Goal: Information Seeking & Learning: Learn about a topic

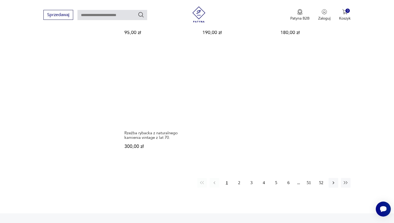
scroll to position [785, 0]
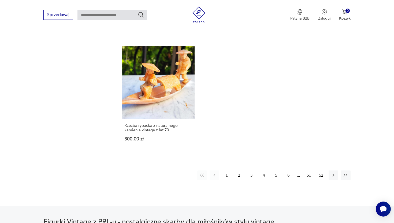
click at [239, 171] on button "2" at bounding box center [240, 176] width 10 height 10
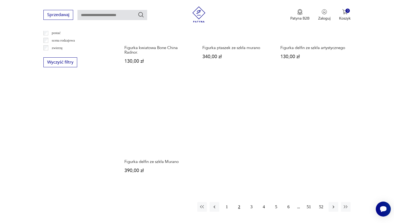
scroll to position [737, 0]
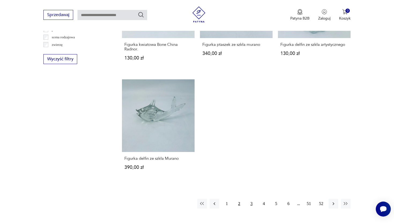
click at [251, 204] on button "3" at bounding box center [252, 204] width 10 height 10
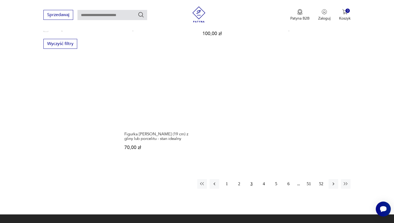
scroll to position [754, 0]
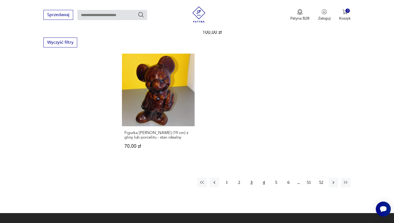
click at [262, 180] on button "4" at bounding box center [264, 183] width 10 height 10
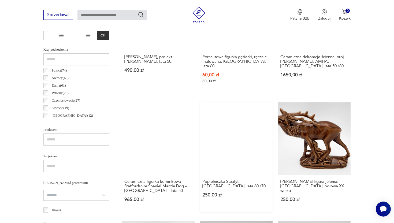
scroll to position [264, 0]
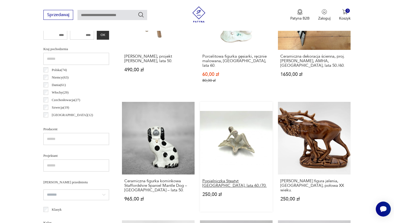
click at [231, 179] on h3 "Popielniczka Steatyt Katowice, lata 60./70." at bounding box center [237, 183] width 68 height 9
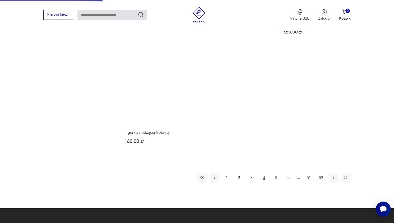
scroll to position [793, 0]
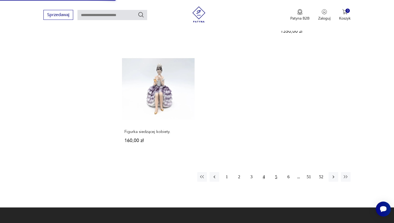
click at [273, 172] on button "5" at bounding box center [277, 177] width 10 height 10
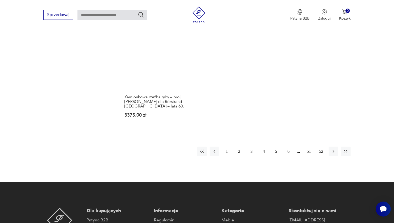
scroll to position [835, 0]
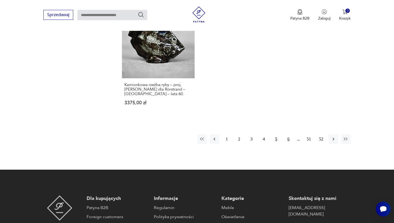
click at [287, 134] on button "6" at bounding box center [289, 139] width 10 height 10
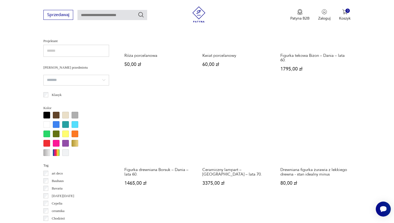
scroll to position [382, 0]
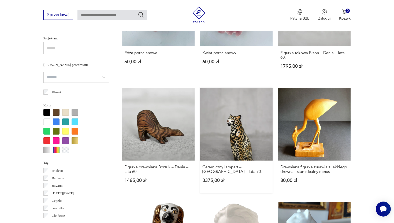
click at [234, 126] on link "Ceramiczny lampart – Włochy – lata 70. 3375,00 zł" at bounding box center [236, 140] width 73 height 105
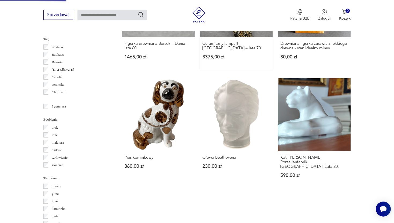
scroll to position [510, 0]
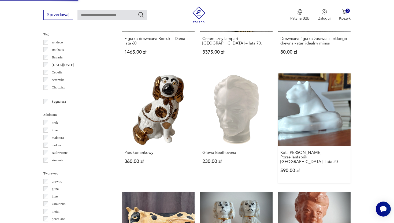
click at [289, 120] on link "Kot, Fritz Pfeffer Porzellanfabrik, Gotha. Lata 20. 590,00 zł" at bounding box center [314, 129] width 73 height 110
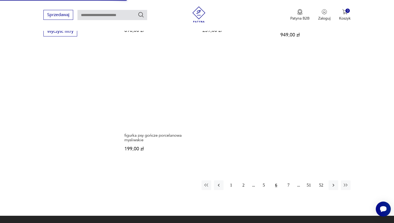
scroll to position [765, 0]
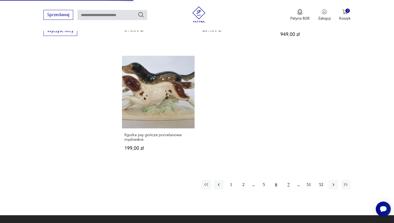
click at [289, 180] on button "7" at bounding box center [289, 185] width 10 height 10
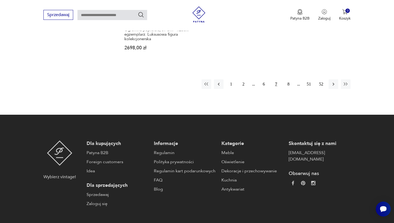
scroll to position [885, 0]
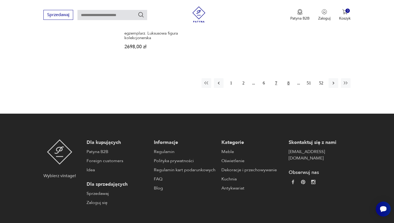
click at [289, 84] on button "8" at bounding box center [289, 83] width 10 height 10
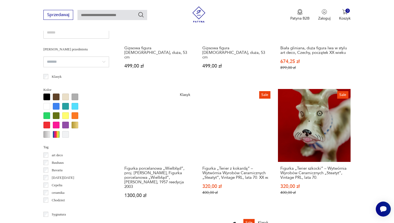
scroll to position [400, 0]
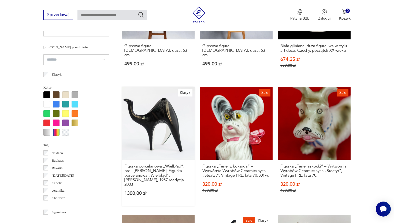
click at [158, 118] on link "Klasyk Figurka porcelanowa „Wielbłąd”, proj. Lubomir Tomaszewski, Figurka porce…" at bounding box center [158, 146] width 73 height 119
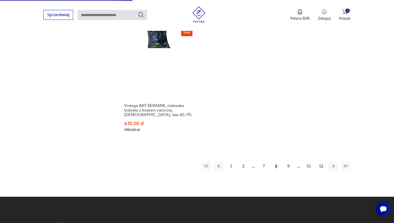
scroll to position [837, 0]
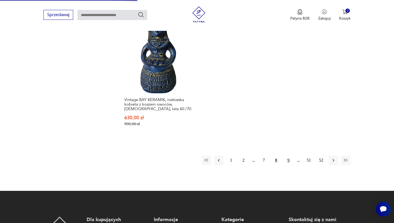
click at [290, 156] on button "9" at bounding box center [289, 161] width 10 height 10
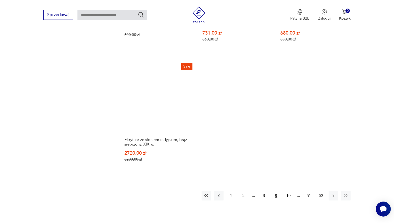
scroll to position [803, 0]
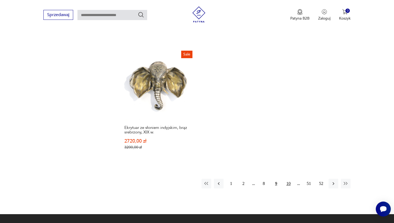
click at [290, 183] on button "10" at bounding box center [289, 184] width 10 height 10
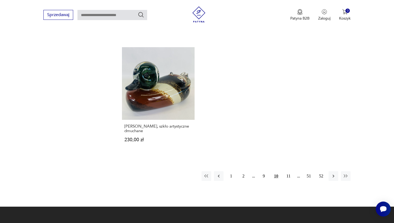
scroll to position [787, 0]
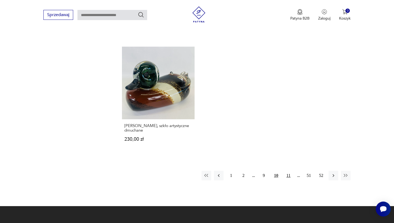
click at [287, 171] on button "11" at bounding box center [289, 176] width 10 height 10
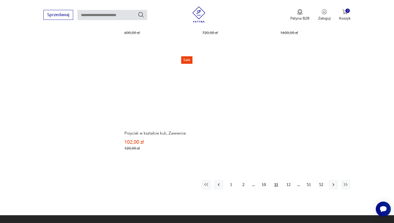
scroll to position [789, 0]
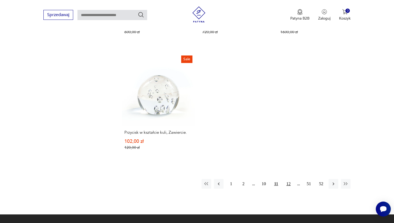
click at [288, 185] on button "12" at bounding box center [289, 184] width 10 height 10
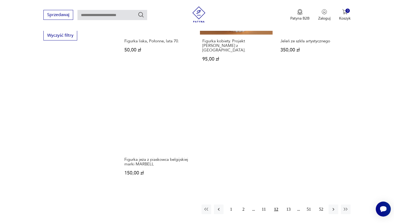
scroll to position [763, 0]
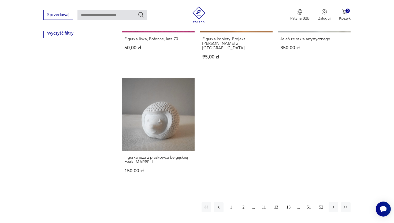
click at [290, 206] on button "13" at bounding box center [289, 208] width 10 height 10
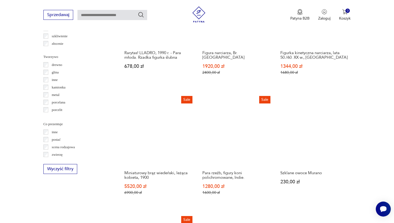
scroll to position [633, 0]
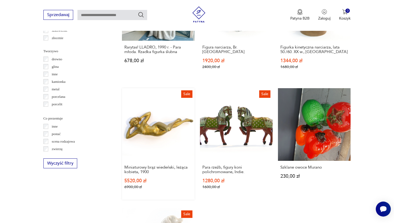
click at [160, 120] on link "Sale Miniaturowy brąz wiedeński, leżąca kobieta, 1900 5520,00 zł 6900,00 zł" at bounding box center [158, 144] width 73 height 112
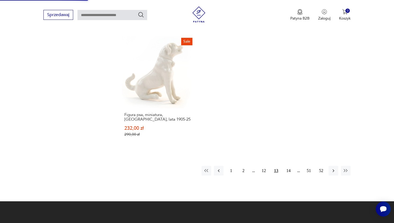
scroll to position [815, 0]
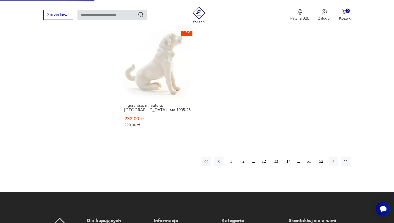
click at [291, 158] on button "14" at bounding box center [289, 162] width 10 height 10
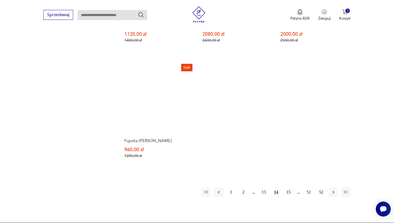
scroll to position [793, 0]
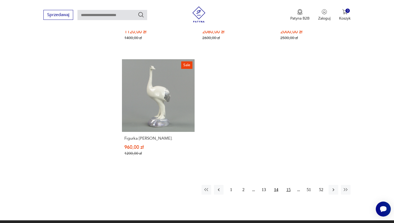
click at [290, 185] on button "15" at bounding box center [289, 190] width 10 height 10
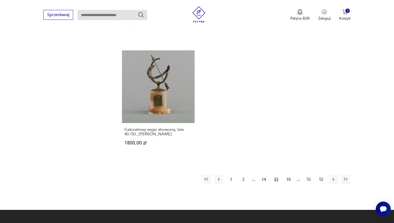
scroll to position [786, 0]
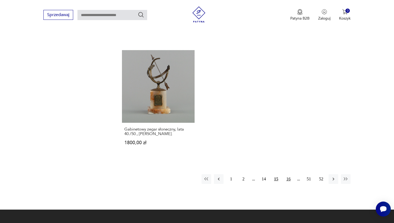
click at [287, 174] on button "16" at bounding box center [289, 179] width 10 height 10
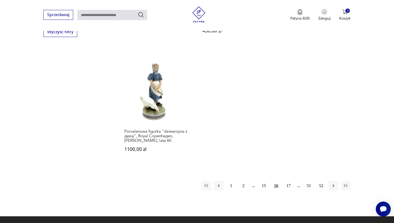
scroll to position [764, 0]
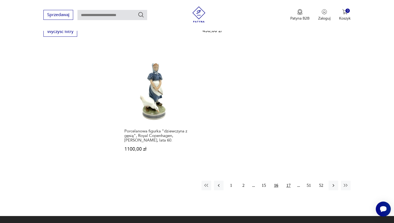
click at [289, 185] on button "17" at bounding box center [289, 186] width 10 height 10
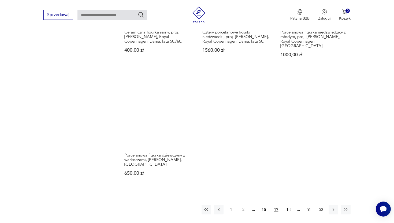
scroll to position [775, 0]
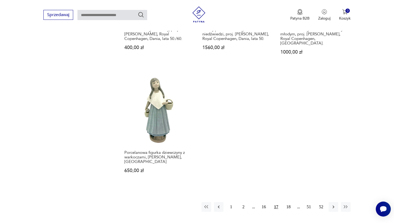
click at [290, 202] on button "18" at bounding box center [289, 207] width 10 height 10
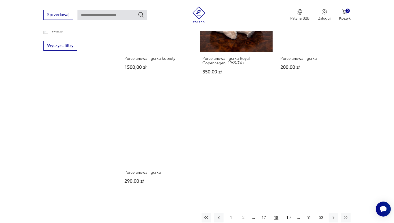
scroll to position [765, 0]
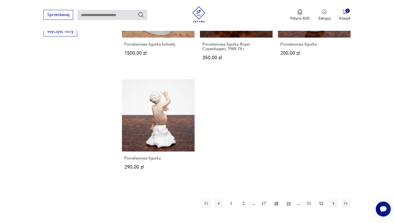
click at [288, 199] on button "19" at bounding box center [289, 204] width 10 height 10
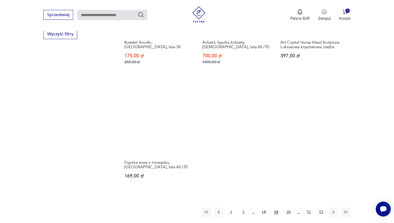
scroll to position [763, 0]
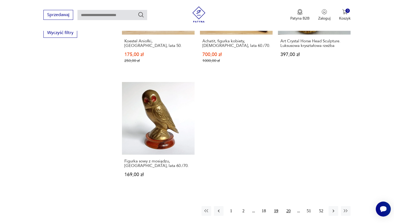
click at [287, 206] on button "20" at bounding box center [289, 211] width 10 height 10
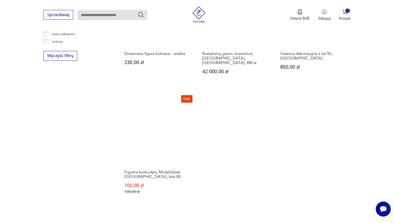
scroll to position [741, 0]
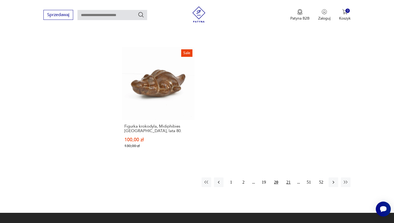
click at [289, 180] on button "21" at bounding box center [289, 183] width 10 height 10
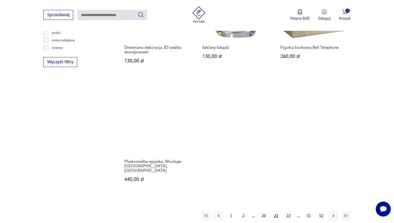
scroll to position [739, 0]
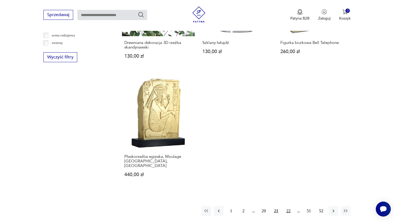
click at [288, 206] on button "22" at bounding box center [289, 211] width 10 height 10
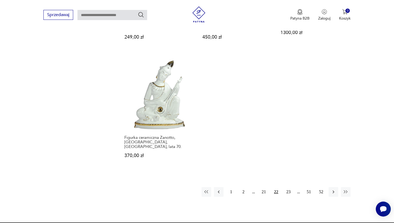
scroll to position [779, 0]
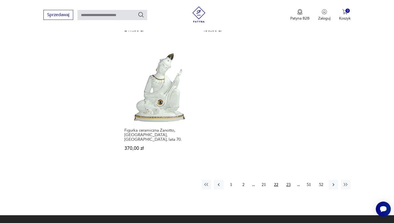
click at [287, 180] on button "23" at bounding box center [289, 185] width 10 height 10
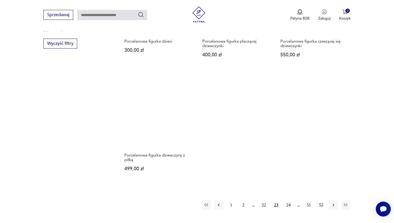
scroll to position [763, 0]
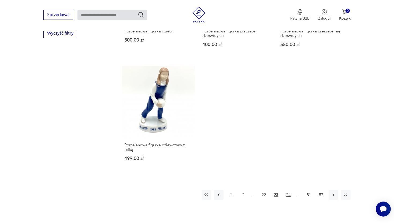
click at [290, 190] on button "24" at bounding box center [289, 195] width 10 height 10
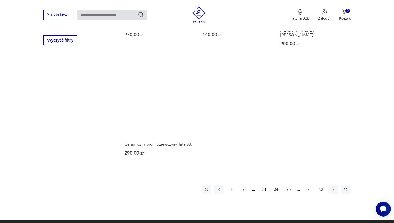
scroll to position [758, 0]
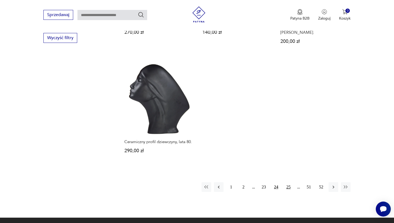
click at [289, 185] on button "25" at bounding box center [289, 187] width 10 height 10
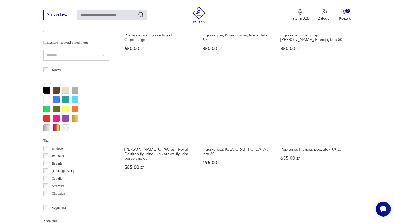
scroll to position [405, 0]
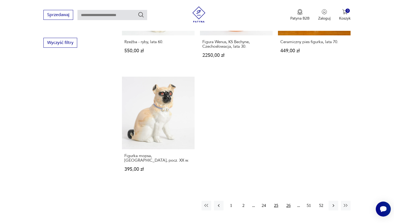
click at [290, 201] on button "26" at bounding box center [289, 206] width 10 height 10
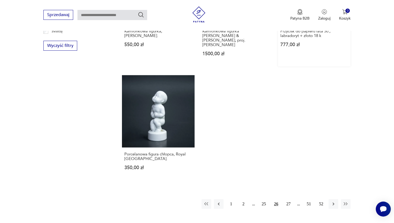
scroll to position [751, 0]
click at [288, 199] on button "27" at bounding box center [289, 204] width 10 height 10
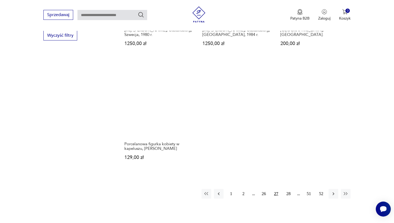
scroll to position [763, 0]
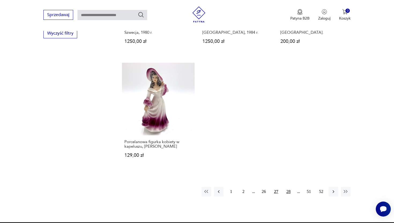
click at [289, 192] on button "28" at bounding box center [289, 192] width 10 height 10
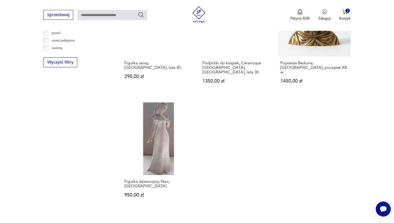
scroll to position [735, 0]
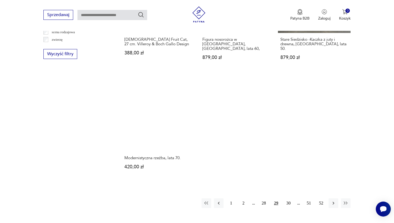
scroll to position [751, 0]
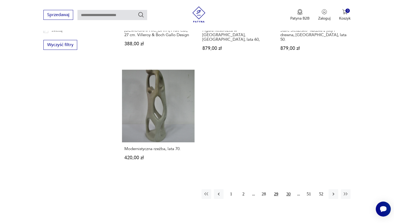
click at [285, 190] on button "30" at bounding box center [289, 194] width 10 height 10
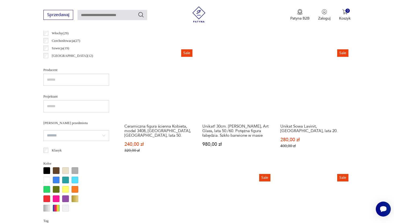
scroll to position [323, 0]
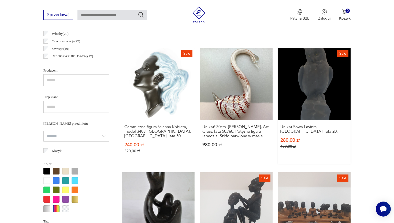
click at [310, 78] on link "Sale Unikat Sowa Lavinit, Berlin, lata 20. 280,00 zł 400,00 zł" at bounding box center [314, 106] width 73 height 116
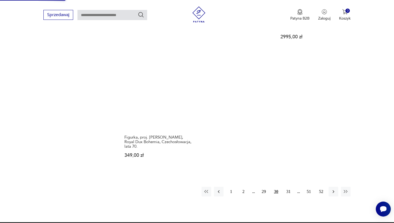
scroll to position [835, 0]
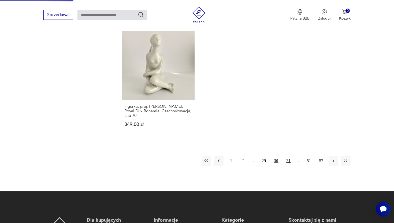
click at [288, 156] on button "31" at bounding box center [289, 161] width 10 height 10
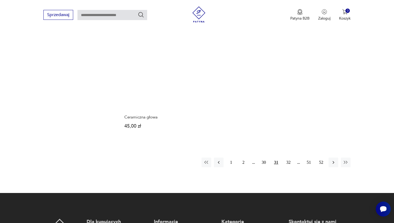
scroll to position [810, 0]
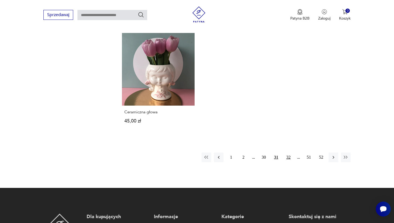
click at [289, 153] on button "32" at bounding box center [289, 158] width 10 height 10
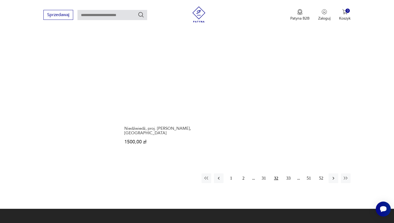
scroll to position [803, 0]
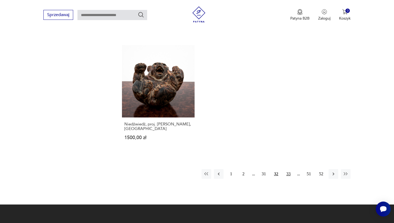
click at [290, 169] on button "33" at bounding box center [289, 174] width 10 height 10
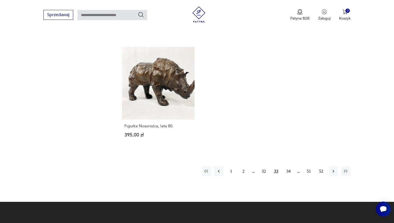
scroll to position [786, 0]
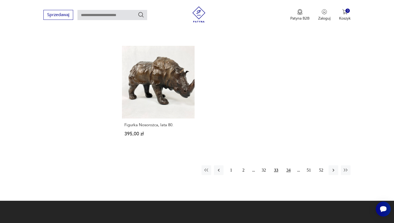
click at [291, 167] on button "34" at bounding box center [289, 171] width 10 height 10
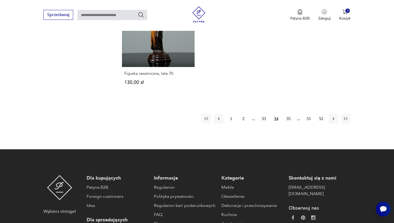
scroll to position [825, 0]
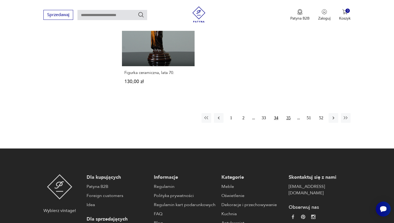
click at [286, 115] on button "35" at bounding box center [289, 118] width 10 height 10
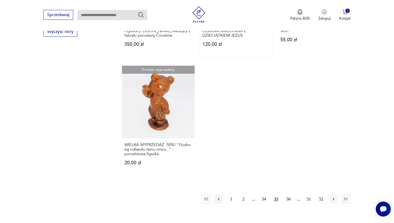
scroll to position [792, 0]
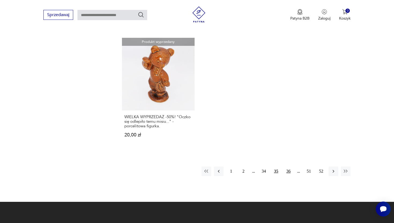
click at [288, 169] on button "36" at bounding box center [289, 172] width 10 height 10
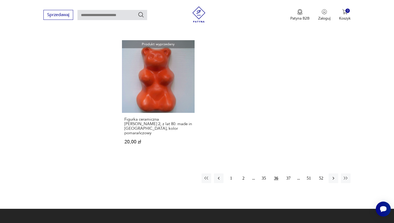
scroll to position [801, 0]
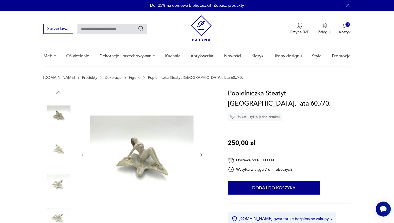
click at [143, 156] on img at bounding box center [142, 155] width 104 height 132
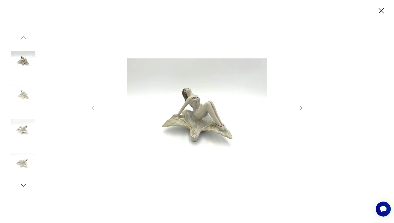
click at [301, 109] on icon "button" at bounding box center [301, 108] width 6 height 6
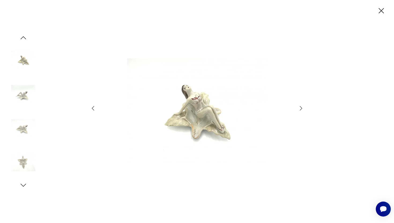
click at [301, 109] on icon "button" at bounding box center [301, 108] width 6 height 6
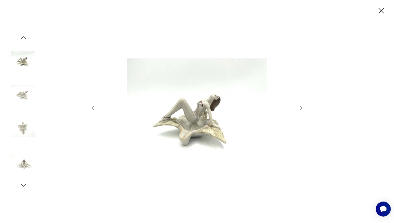
click at [301, 109] on icon "button" at bounding box center [301, 108] width 6 height 6
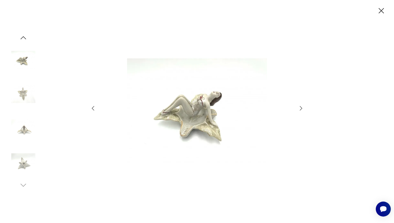
click at [301, 109] on icon "button" at bounding box center [301, 108] width 6 height 6
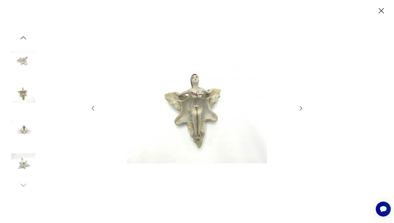
click at [300, 109] on icon "button" at bounding box center [301, 108] width 6 height 6
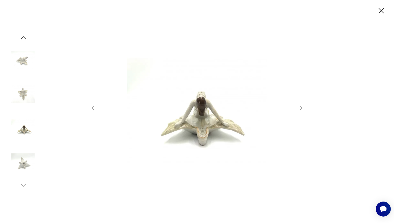
click at [382, 13] on icon "button" at bounding box center [381, 10] width 9 height 9
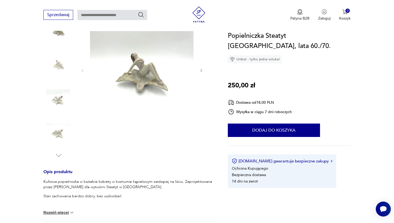
scroll to position [83, 0]
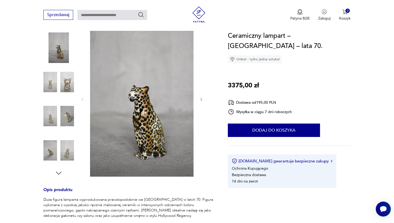
scroll to position [69, 0]
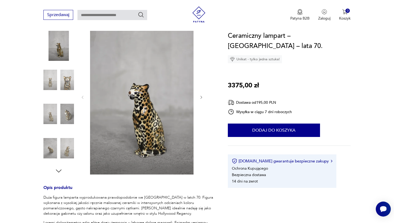
click at [64, 78] on img at bounding box center [58, 80] width 31 height 31
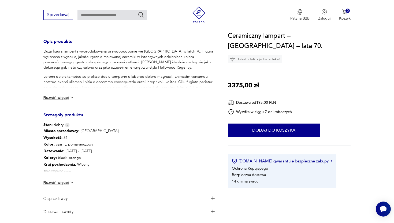
scroll to position [218, 0]
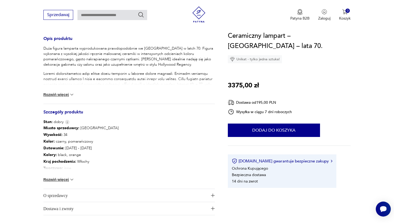
click at [66, 183] on div "Miasto sprzedawcy : Warszawa Wysokość : 34 Kolor: czarny, pomarańczowy Datowani…" at bounding box center [129, 157] width 172 height 64
click at [66, 182] on button "Rozwiń więcej" at bounding box center [58, 179] width 31 height 5
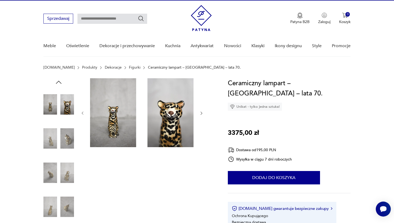
scroll to position [10, 0]
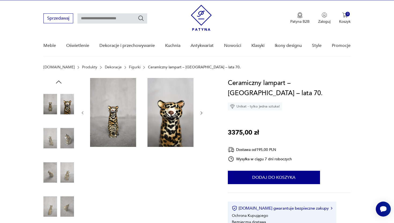
click at [66, 182] on img at bounding box center [58, 172] width 31 height 31
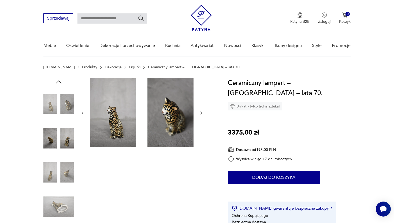
click at [53, 182] on img at bounding box center [58, 172] width 31 height 31
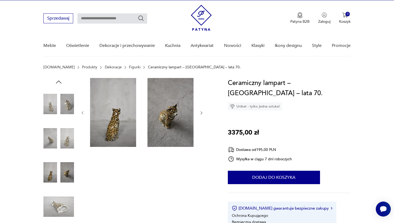
click at [69, 113] on img at bounding box center [58, 104] width 31 height 31
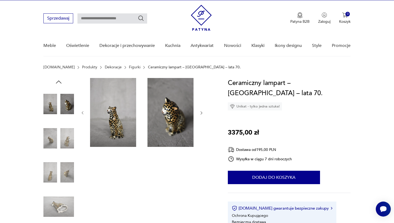
click at [51, 109] on img at bounding box center [58, 104] width 31 height 31
click at [114, 121] on img at bounding box center [142, 112] width 104 height 69
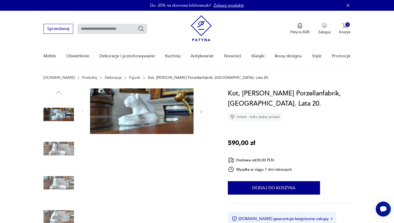
click at [47, 158] on img at bounding box center [58, 149] width 31 height 31
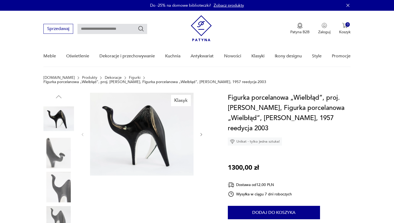
scroll to position [32, 0]
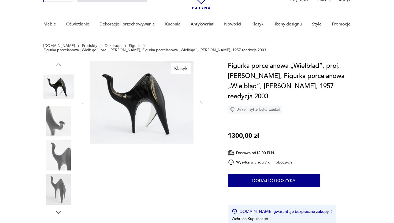
click at [65, 114] on img at bounding box center [58, 121] width 31 height 31
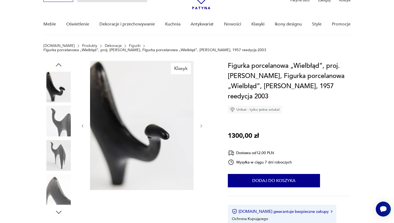
scroll to position [0, 0]
click at [56, 148] on img at bounding box center [58, 155] width 31 height 31
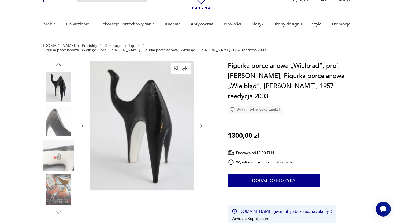
click at [61, 76] on img at bounding box center [58, 87] width 31 height 31
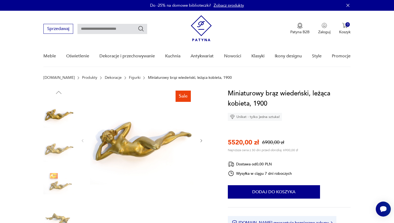
click at [46, 146] on img at bounding box center [58, 149] width 31 height 31
click at [51, 177] on img at bounding box center [58, 183] width 31 height 31
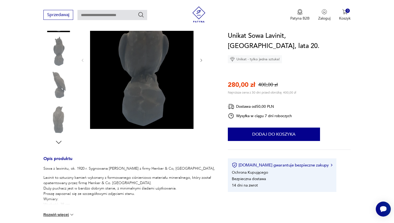
scroll to position [98, 0]
click at [65, 211] on div "Sowa z lawinitu, ok. 1920 r. Sygnowana [PERSON_NAME] z firmy Henker & Co, [GEOG…" at bounding box center [129, 195] width 172 height 58
click at [65, 213] on button "Rozwiń więcej" at bounding box center [58, 214] width 31 height 5
click at [64, 88] on img at bounding box center [58, 85] width 31 height 31
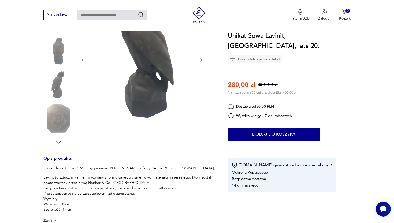
click at [120, 81] on img at bounding box center [142, 60] width 104 height 138
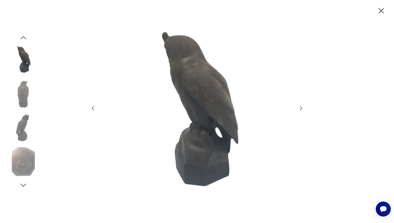
click at [301, 110] on icon "button" at bounding box center [301, 108] width 6 height 6
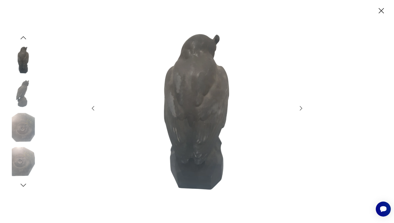
click at [301, 110] on icon "button" at bounding box center [301, 108] width 6 height 6
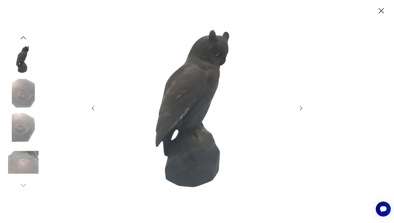
click at [301, 110] on icon "button" at bounding box center [301, 108] width 6 height 6
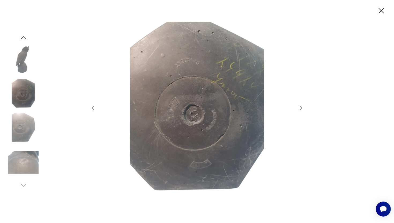
click at [301, 110] on icon "button" at bounding box center [301, 108] width 6 height 6
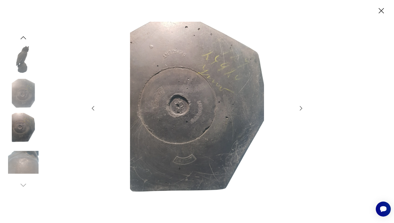
click at [301, 111] on icon "button" at bounding box center [301, 108] width 6 height 6
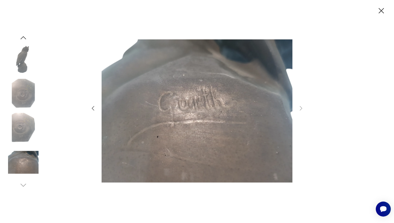
click at [23, 39] on icon "button" at bounding box center [23, 38] width 8 height 8
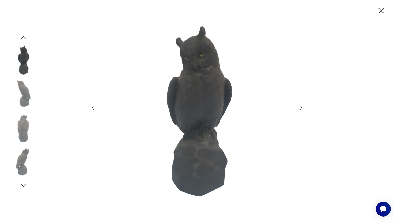
click at [24, 65] on img at bounding box center [23, 60] width 31 height 31
click at [24, 85] on img at bounding box center [23, 94] width 31 height 31
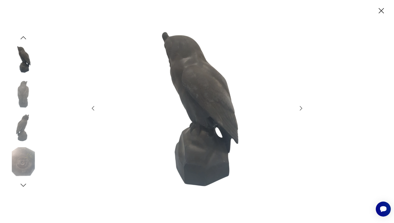
click at [21, 118] on img at bounding box center [23, 128] width 31 height 31
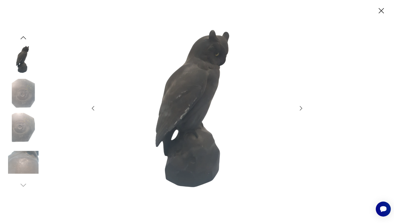
click at [382, 13] on icon "button" at bounding box center [381, 10] width 9 height 9
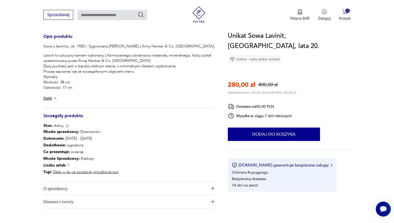
scroll to position [229, 0]
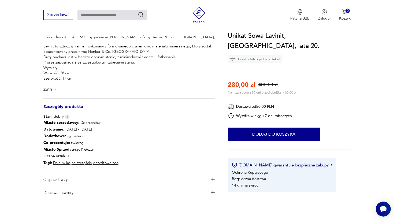
click at [173, 185] on span "O sprzedawcy" at bounding box center [125, 179] width 164 height 13
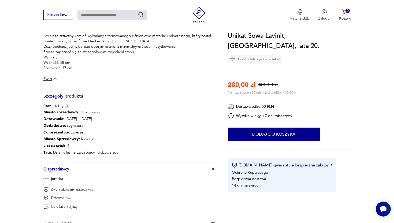
scroll to position [240, 0]
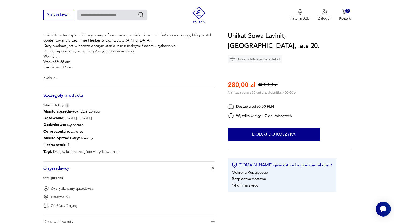
click at [60, 177] on link "tomijuracha" at bounding box center [53, 178] width 20 height 4
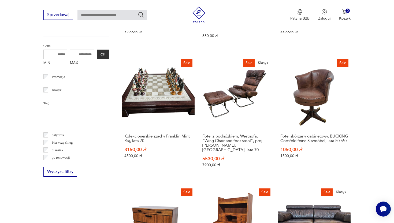
scroll to position [322, 0]
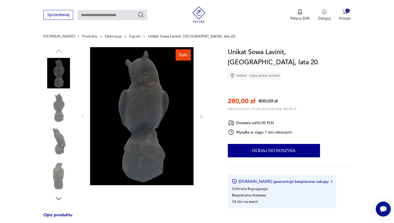
scroll to position [35, 0]
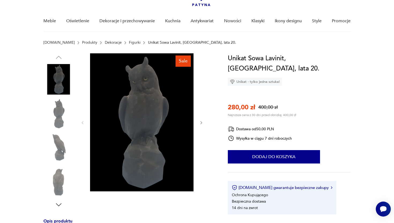
click at [132, 92] on img at bounding box center [142, 122] width 104 height 138
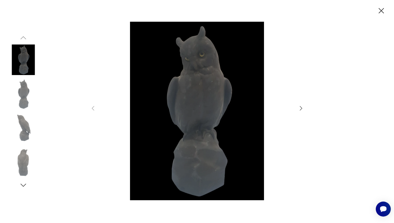
click at [301, 109] on icon "button" at bounding box center [301, 108] width 6 height 6
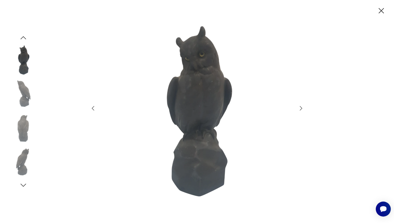
click at [301, 109] on icon "button" at bounding box center [301, 108] width 6 height 6
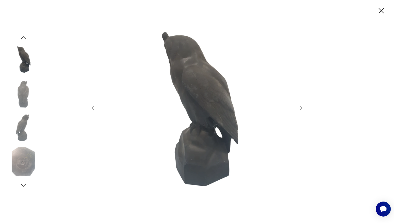
click at [301, 109] on icon "button" at bounding box center [301, 108] width 6 height 6
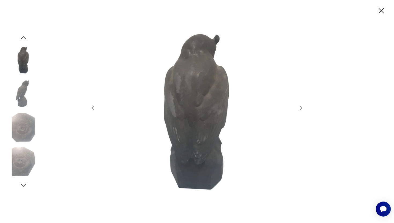
click at [301, 109] on icon "button" at bounding box center [301, 108] width 6 height 6
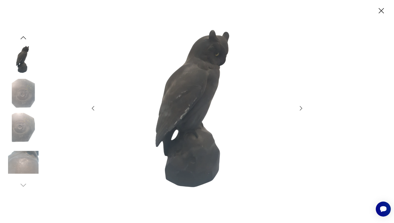
click at [301, 109] on icon "button" at bounding box center [301, 108] width 6 height 6
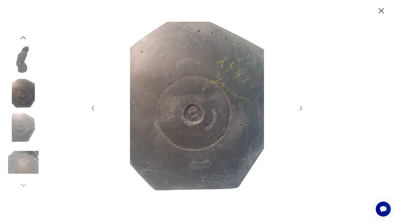
click at [380, 10] on icon "button" at bounding box center [381, 10] width 5 height 5
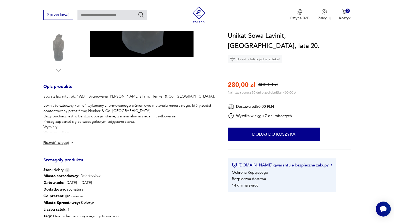
scroll to position [170, 0]
click at [74, 141] on img at bounding box center [71, 142] width 5 height 5
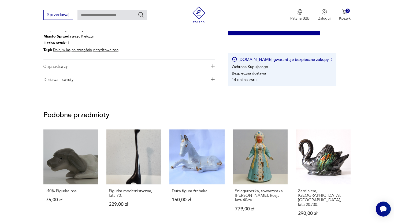
scroll to position [335, 0]
